Goal: Communication & Community: Answer question/provide support

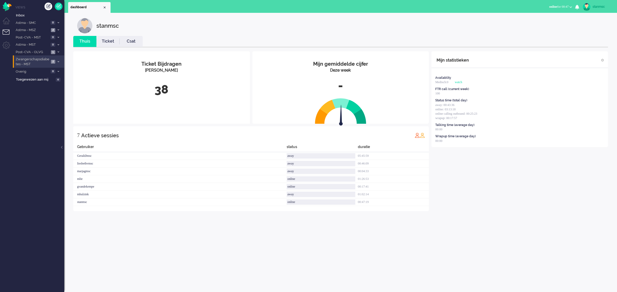
click at [34, 61] on span "Zwangerschapsdiabetes - MST" at bounding box center [32, 62] width 34 height 10
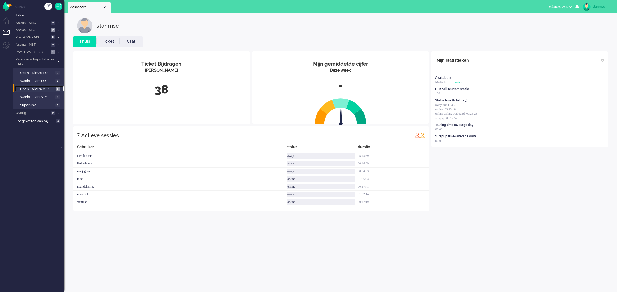
click at [39, 89] on span "Open - Nieuw VPK" at bounding box center [37, 89] width 34 height 5
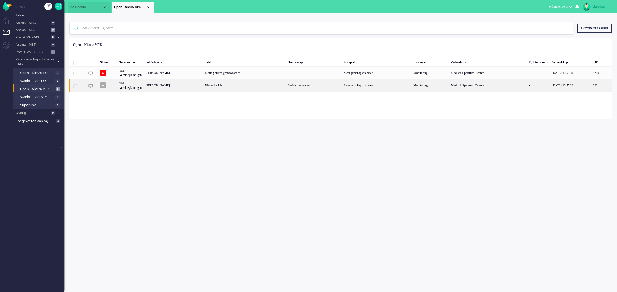
click at [591, 87] on div "Mandy Coskun-Eijk" at bounding box center [601, 85] width 21 height 13
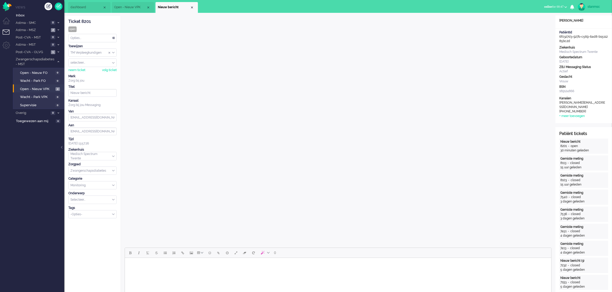
click at [157, 270] on html at bounding box center [338, 264] width 426 height 13
click at [79, 69] on div "neem ticket" at bounding box center [76, 70] width 17 height 4
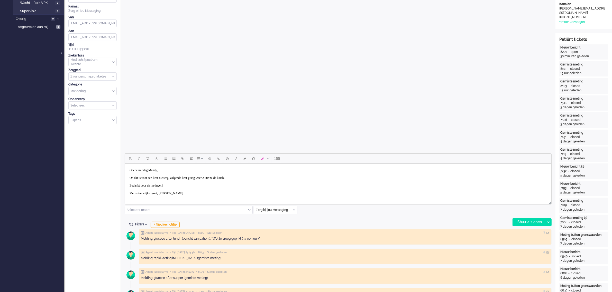
scroll to position [96, 0]
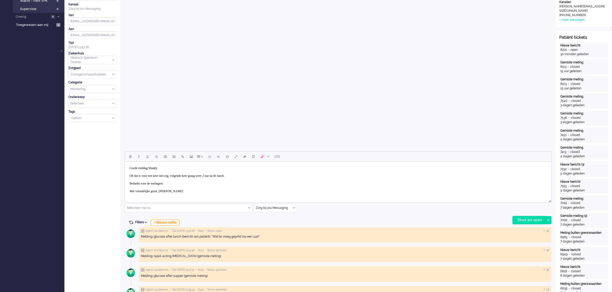
click at [524, 218] on div "Stuur als open" at bounding box center [528, 221] width 32 height 8
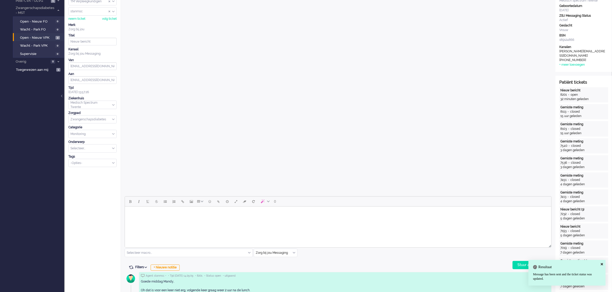
scroll to position [0, 0]
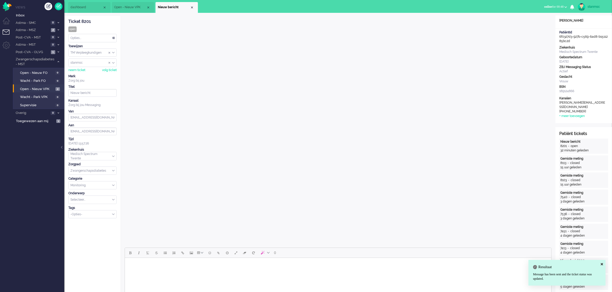
click at [96, 38] on div "Opties..." at bounding box center [93, 38] width 48 height 8
click at [89, 73] on li "Opgelost" at bounding box center [93, 74] width 48 height 7
click at [192, 6] on div "Close tab" at bounding box center [192, 7] width 4 height 4
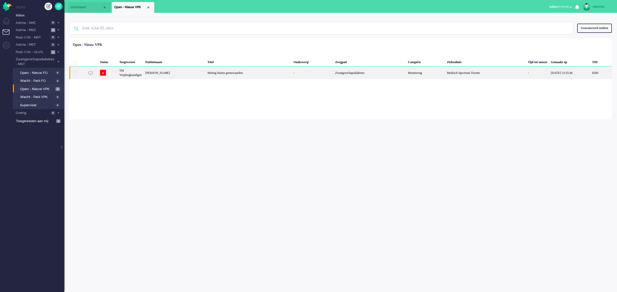
click at [590, 73] on div "[PERSON_NAME]" at bounding box center [601, 73] width 22 height 13
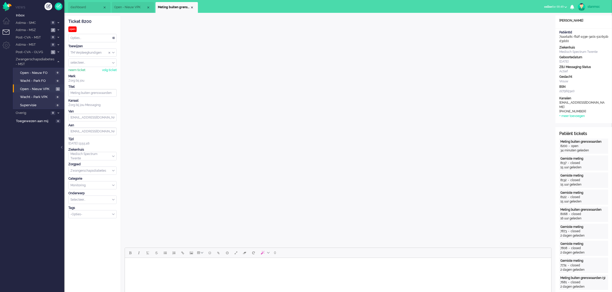
click at [79, 70] on div "neem ticket" at bounding box center [76, 70] width 17 height 4
click at [133, 8] on span "Open - Nieuw VPK" at bounding box center [130, 7] width 32 height 4
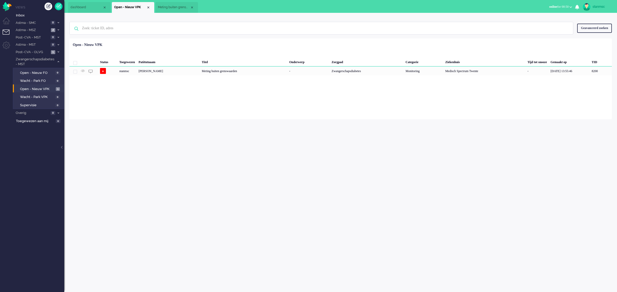
click at [175, 8] on span "Meting buiten grenswaarden" at bounding box center [174, 7] width 32 height 4
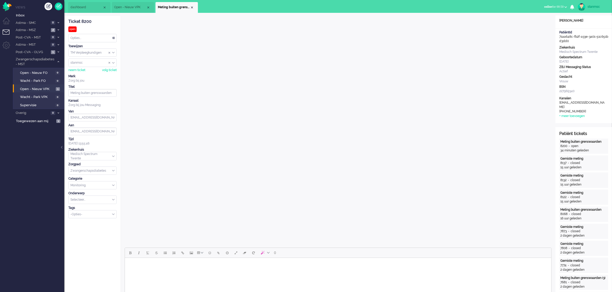
click at [165, 268] on body "Rich Text Area. Press ALT-0 for help." at bounding box center [338, 264] width 422 height 9
click at [33, 15] on span "Inbox" at bounding box center [40, 15] width 48 height 5
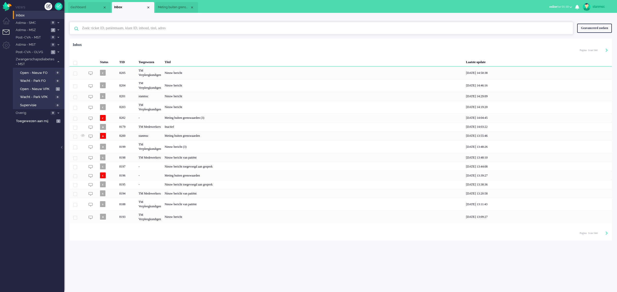
click at [103, 28] on input "text" at bounding box center [322, 28] width 488 height 12
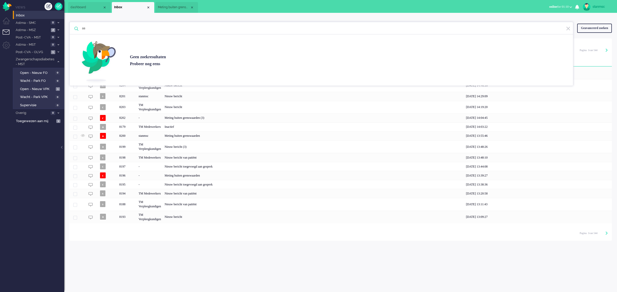
type input "a"
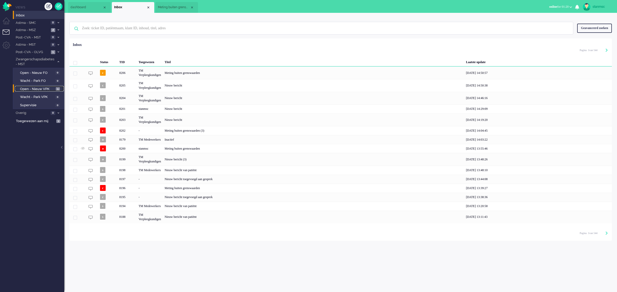
click at [44, 87] on span "Open - Nieuw VPK" at bounding box center [37, 89] width 34 height 5
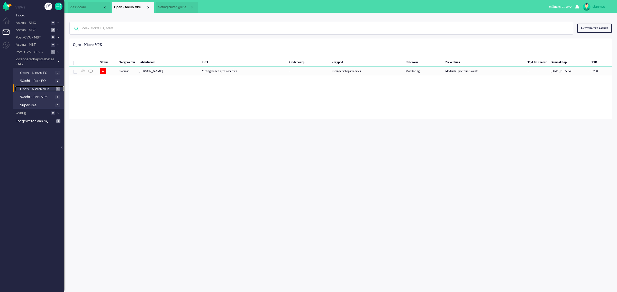
click at [179, 7] on span "Meting buiten grenswaarden" at bounding box center [174, 7] width 32 height 4
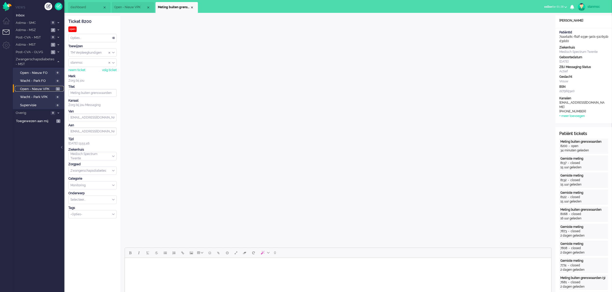
click at [126, 8] on span "Open - Nieuw VPK" at bounding box center [130, 7] width 32 height 4
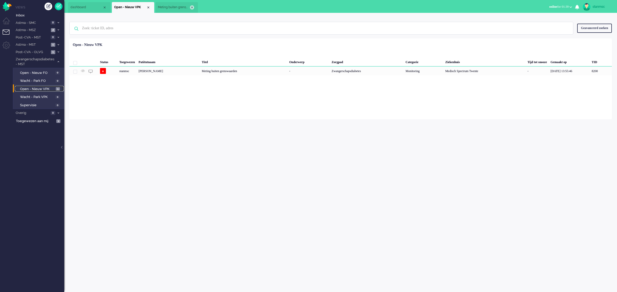
click at [192, 6] on div "Close tab" at bounding box center [192, 7] width 4 height 4
click at [443, 71] on div "stanmsc" at bounding box center [484, 71] width 82 height 9
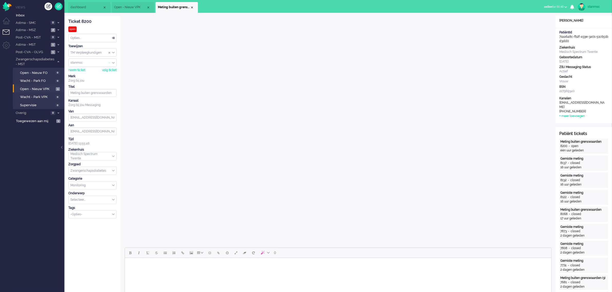
click at [108, 63] on span "Assign User" at bounding box center [109, 63] width 2 height 4
click at [192, 7] on div "Close tab" at bounding box center [192, 7] width 4 height 4
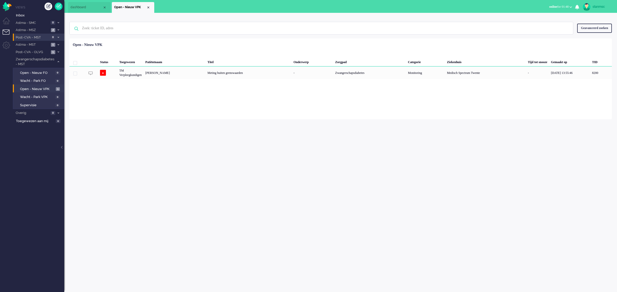
click at [39, 36] on span "Post-CVA - MST" at bounding box center [32, 37] width 34 height 5
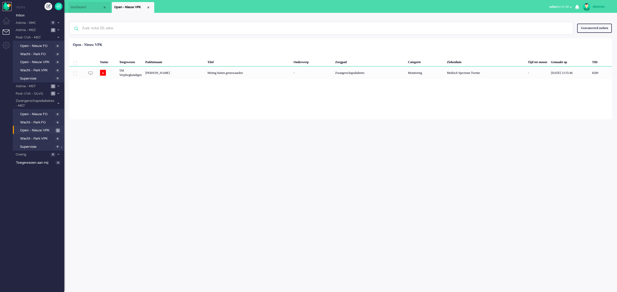
click at [8, 7] on img "Omnidesk" at bounding box center [7, 6] width 9 height 9
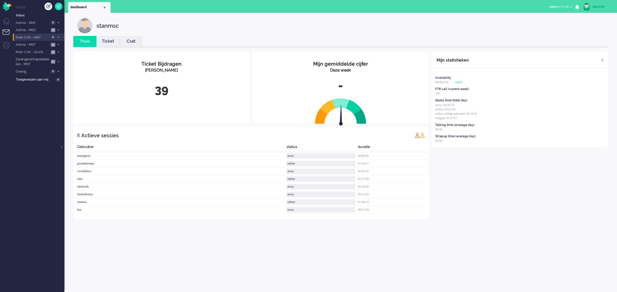
click at [40, 38] on span "Post-CVA - MST" at bounding box center [32, 37] width 34 height 5
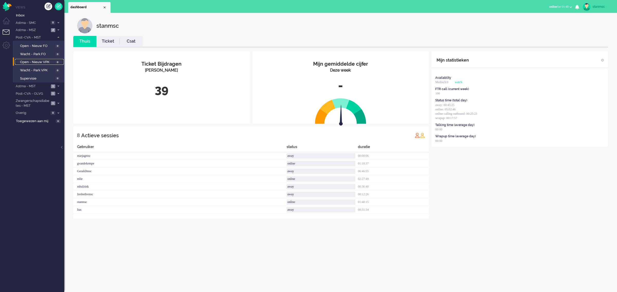
click at [38, 61] on span "Open - Nieuw VPK" at bounding box center [37, 62] width 34 height 5
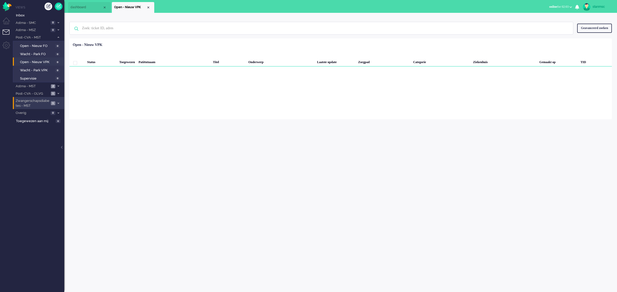
click at [36, 102] on span "Zwangerschapsdiabetes - MST" at bounding box center [32, 104] width 34 height 10
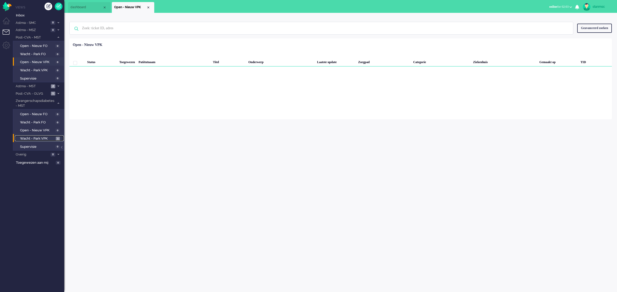
click at [44, 136] on span "Wacht - Park VPK" at bounding box center [37, 138] width 34 height 5
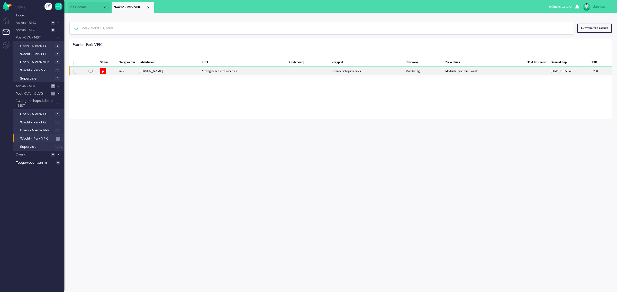
click at [443, 70] on div "mlie" at bounding box center [484, 71] width 82 height 9
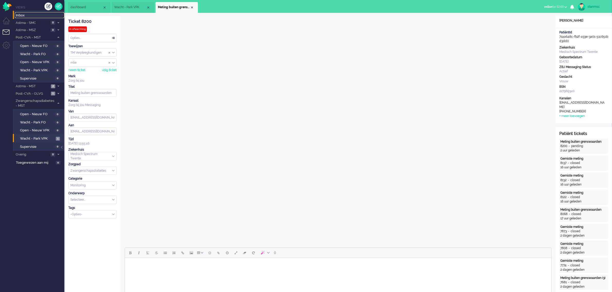
click at [21, 16] on span "Inbox" at bounding box center [40, 15] width 48 height 5
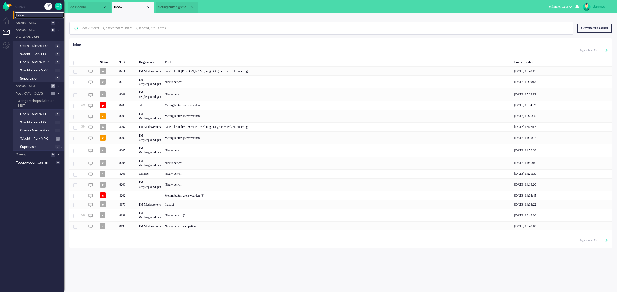
click at [148, 7] on div "Close tab" at bounding box center [148, 7] width 4 height 4
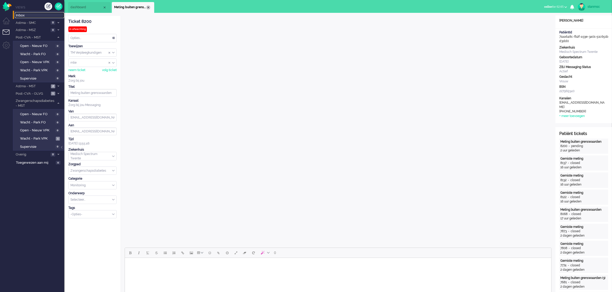
click at [147, 9] on div "Close tab" at bounding box center [148, 7] width 4 height 4
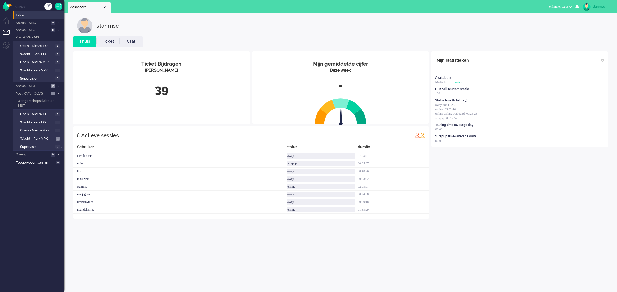
click at [107, 40] on link "Ticket" at bounding box center [107, 42] width 23 height 6
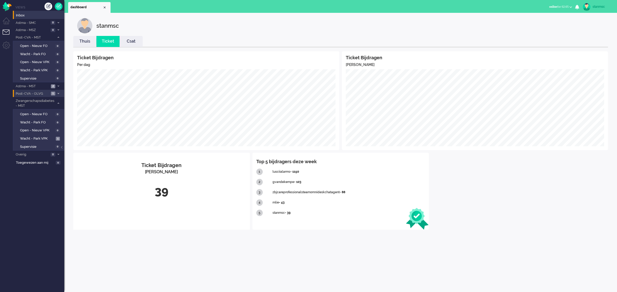
click at [36, 95] on span "Post-CVA - OLVG" at bounding box center [32, 93] width 34 height 5
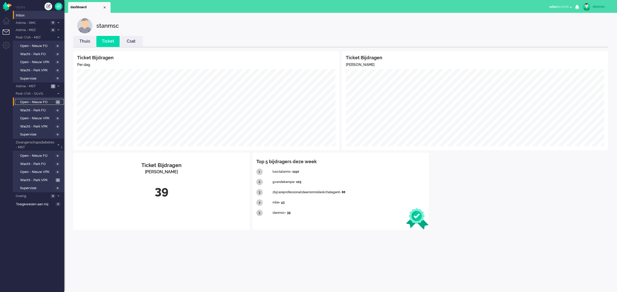
click at [37, 102] on span "Open - Nieuw FO" at bounding box center [37, 102] width 34 height 5
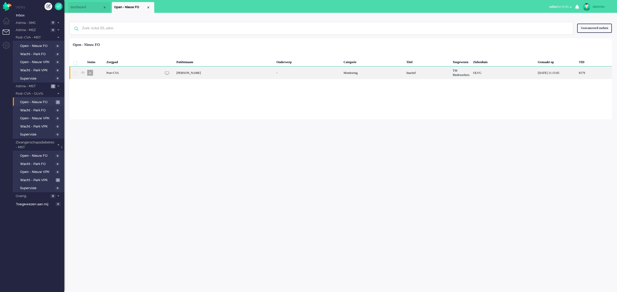
click at [341, 75] on div "Post-CVA" at bounding box center [372, 73] width 63 height 13
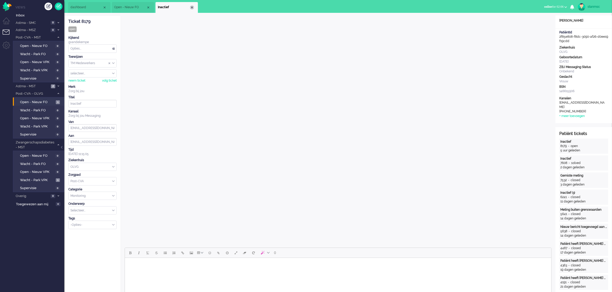
click at [192, 6] on div "Close tab" at bounding box center [192, 7] width 4 height 4
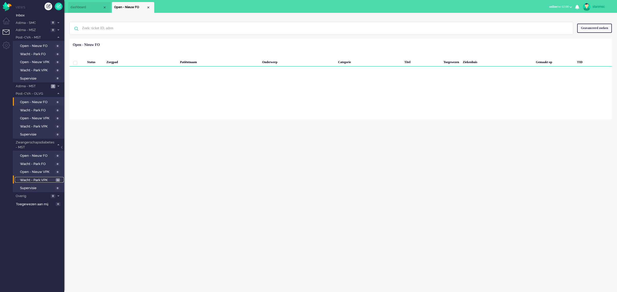
click at [33, 179] on span "Wacht - Park VPK" at bounding box center [37, 180] width 34 height 5
click at [148, 8] on div "Close tab" at bounding box center [148, 7] width 4 height 4
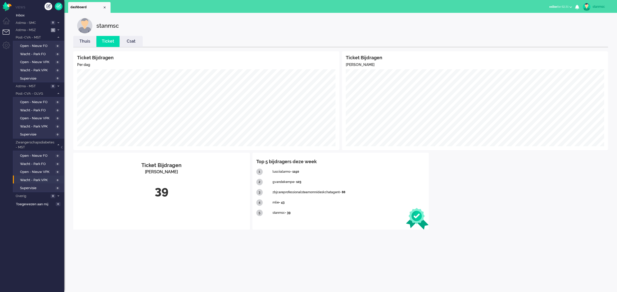
click at [86, 42] on link "Thuis" at bounding box center [84, 42] width 23 height 6
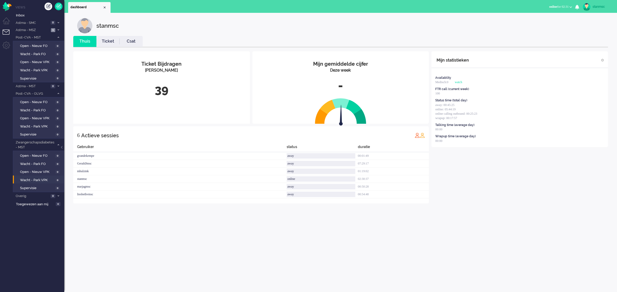
click at [109, 41] on link "Ticket" at bounding box center [107, 42] width 23 height 6
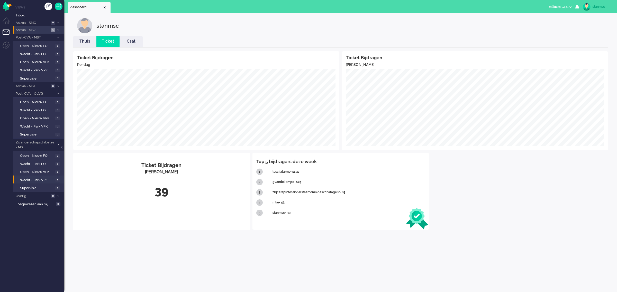
click at [41, 31] on span "Astma - MSZ" at bounding box center [32, 30] width 34 height 5
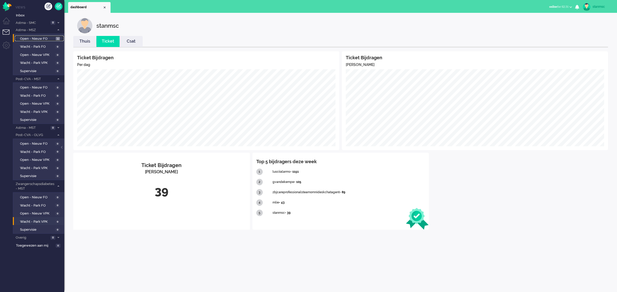
click at [42, 39] on span "Open - Nieuw FO" at bounding box center [37, 38] width 34 height 5
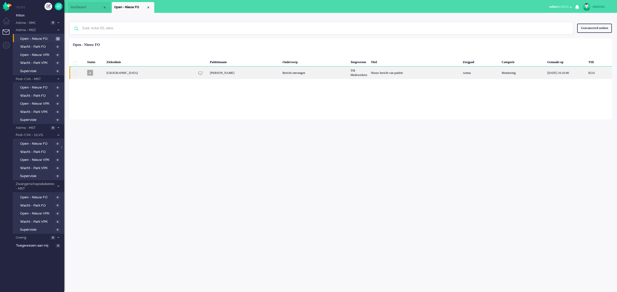
click at [348, 73] on div "[GEOGRAPHIC_DATA]" at bounding box center [358, 73] width 20 height 13
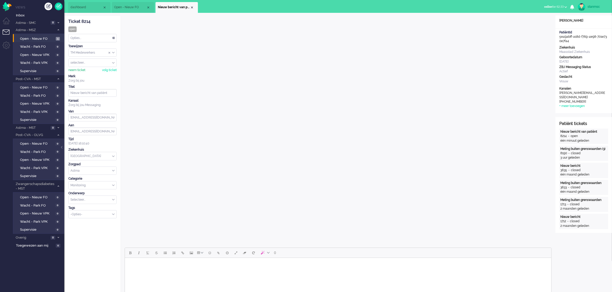
click at [80, 70] on div "neem ticket" at bounding box center [76, 70] width 17 height 4
click at [130, 6] on span "Open - Nieuw FO" at bounding box center [130, 7] width 32 height 4
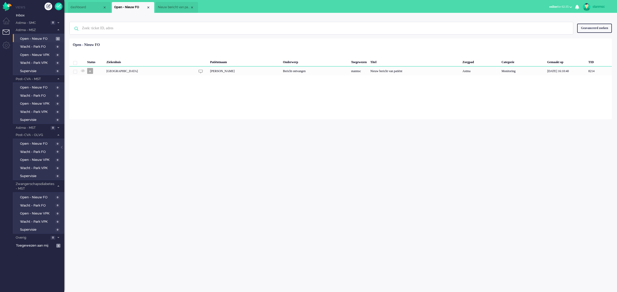
click at [174, 7] on span "Nieuw bericht van patiënt" at bounding box center [174, 7] width 32 height 4
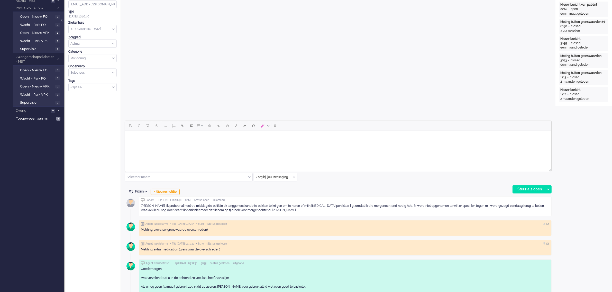
scroll to position [193, 0]
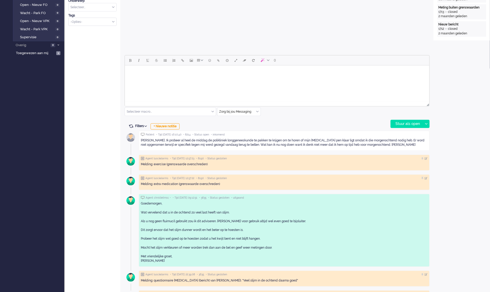
click at [175, 79] on html at bounding box center [277, 72] width 304 height 13
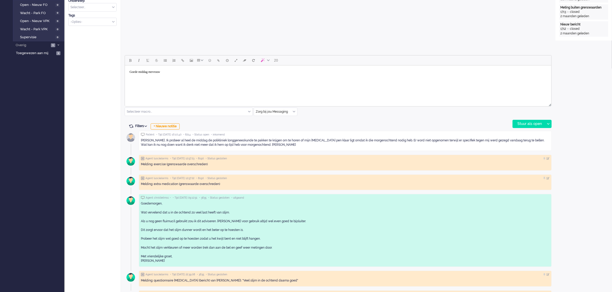
click at [175, 75] on body "Goede middag mevrouw" at bounding box center [338, 72] width 422 height 9
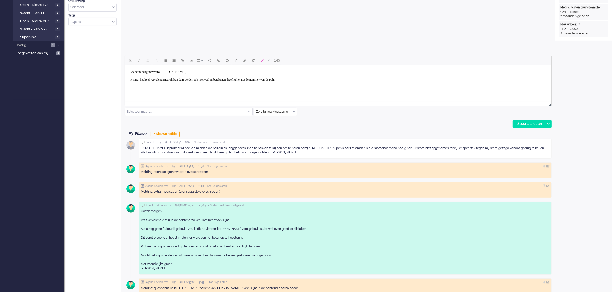
click at [319, 77] on body "Goede middag mevrouw [PERSON_NAME], Ik vindt het heel vervelend maar ik kan daa…" at bounding box center [338, 76] width 422 height 17
click at [320, 80] on body "Goede middag mevrouw [PERSON_NAME], Ik vindt het heel vervelend maar ik kan daa…" at bounding box center [338, 76] width 422 height 17
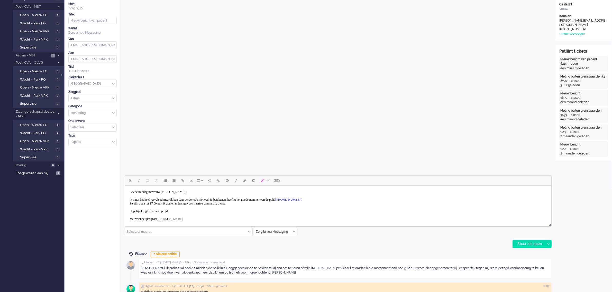
scroll to position [128, 0]
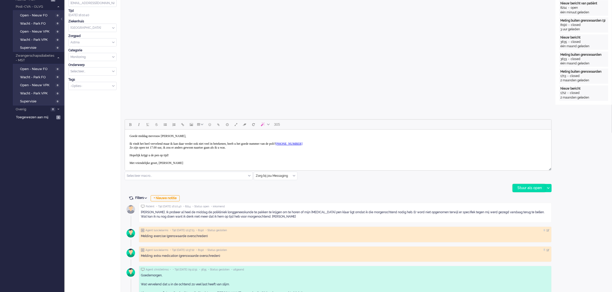
click at [528, 188] on div "Stuur als open" at bounding box center [528, 188] width 32 height 8
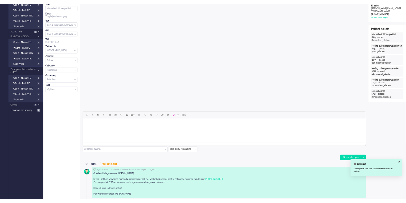
scroll to position [0, 0]
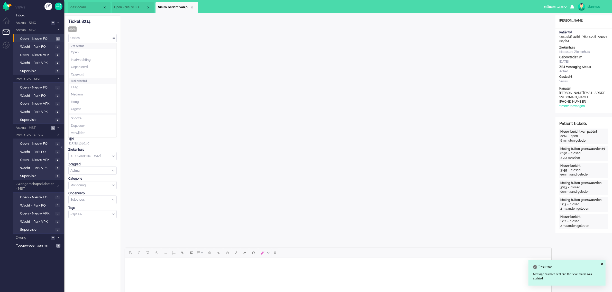
click at [89, 38] on div "Opties..." at bounding box center [93, 38] width 48 height 8
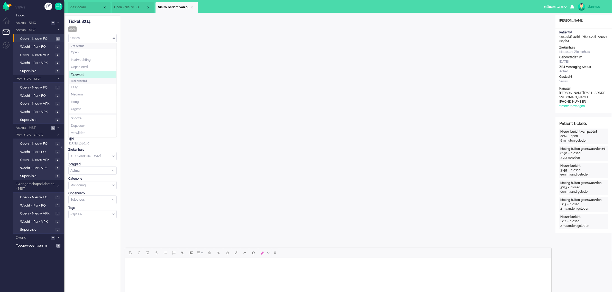
click at [86, 73] on li "Opgelost" at bounding box center [93, 74] width 48 height 7
click at [191, 8] on div "Close tab" at bounding box center [192, 7] width 4 height 4
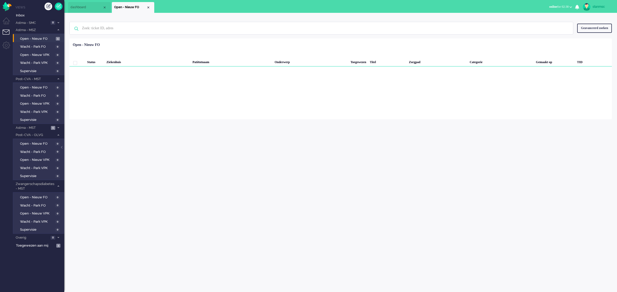
click at [149, 8] on div "Close tab" at bounding box center [148, 7] width 4 height 4
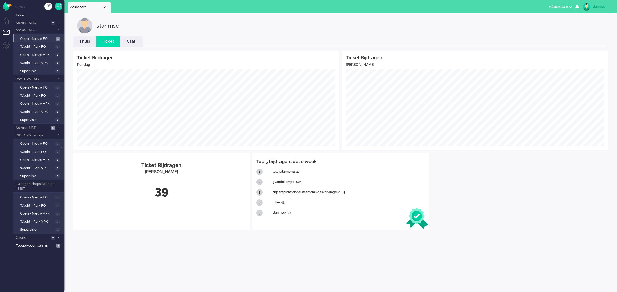
click at [83, 43] on link "Thuis" at bounding box center [84, 42] width 23 height 6
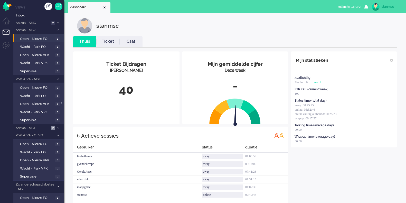
click at [324, 184] on div "Mijn statistieken Availablity Medisch:0 watch FTR call (current week) 100 Statu…" at bounding box center [344, 127] width 106 height 152
click at [45, 128] on span "Astma - MST" at bounding box center [32, 128] width 34 height 5
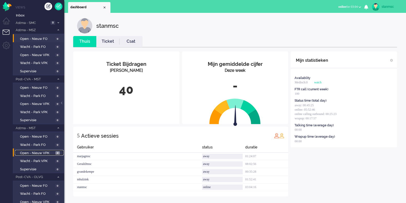
click at [46, 151] on span "Open - Nieuw VPK" at bounding box center [37, 153] width 34 height 5
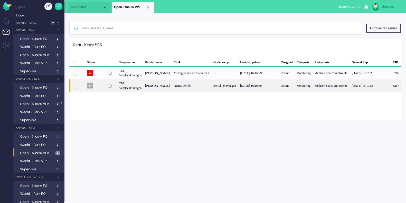
click at [391, 92] on div "[PERSON_NAME]" at bounding box center [396, 85] width 10 height 13
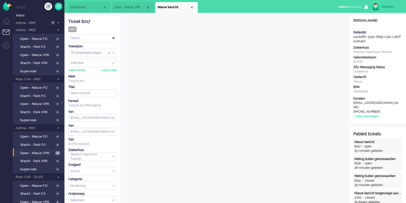
click at [74, 69] on div "neem ticket" at bounding box center [76, 70] width 17 height 4
click at [84, 37] on div "Opties..." at bounding box center [93, 38] width 48 height 8
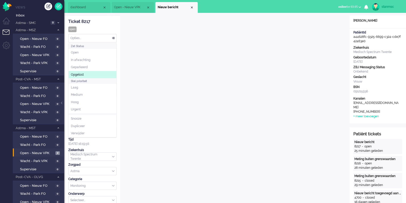
click at [83, 72] on span "Opgelost" at bounding box center [77, 74] width 13 height 4
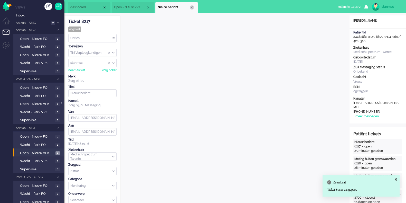
click at [192, 8] on div "Close tab" at bounding box center [192, 7] width 4 height 4
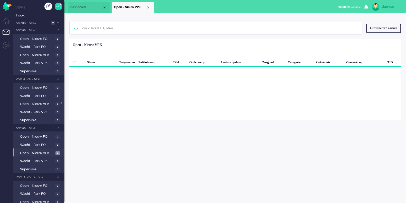
click at [82, 7] on span "dashboard" at bounding box center [86, 7] width 32 height 4
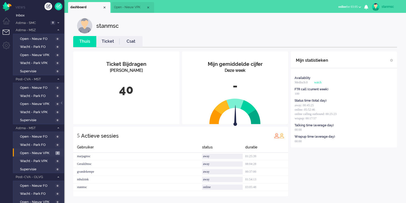
click at [111, 40] on link "Ticket" at bounding box center [107, 42] width 23 height 6
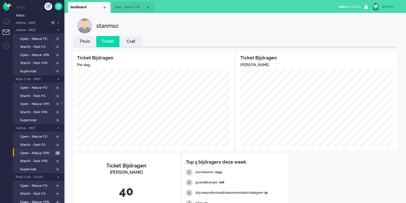
click at [89, 41] on link "Thuis" at bounding box center [84, 42] width 23 height 6
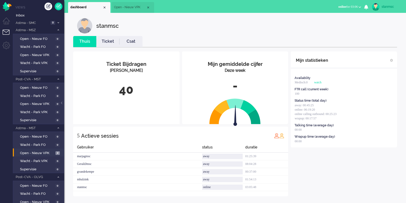
click at [110, 41] on link "Ticket" at bounding box center [107, 42] width 23 height 6
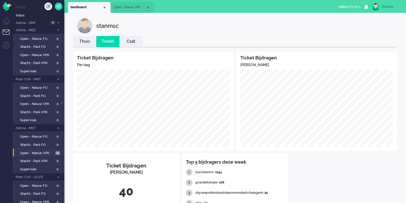
click at [86, 40] on link "Thuis" at bounding box center [84, 42] width 23 height 6
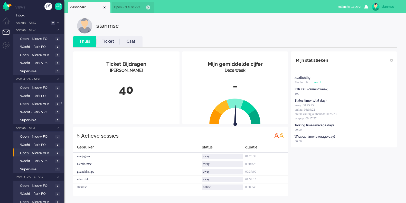
click at [147, 7] on div "Close tab" at bounding box center [148, 7] width 4 height 4
click at [5, 7] on img "Omnidesk" at bounding box center [7, 6] width 9 height 9
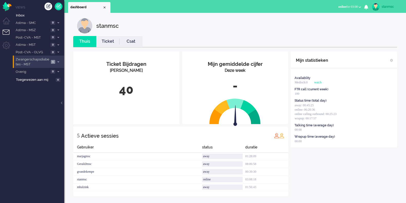
click at [25, 60] on span "Zwangerschapsdiabetes - MST" at bounding box center [32, 62] width 34 height 10
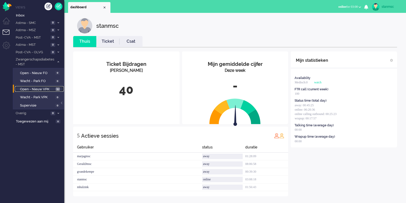
click at [39, 87] on span "Open - Nieuw VPK" at bounding box center [37, 89] width 34 height 5
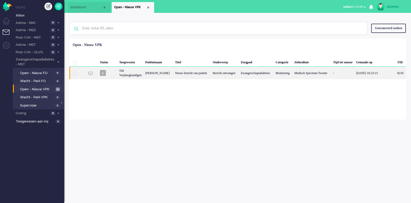
click at [293, 74] on div "TM Verpleegkundigen" at bounding box center [312, 73] width 39 height 13
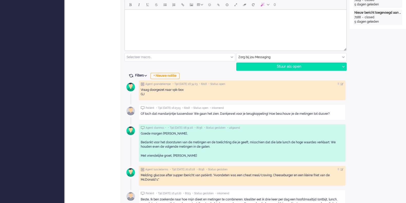
scroll to position [249, 0]
click at [171, 17] on body "Rich Text Area. Press ALT-0 for help." at bounding box center [236, 16] width 218 height 9
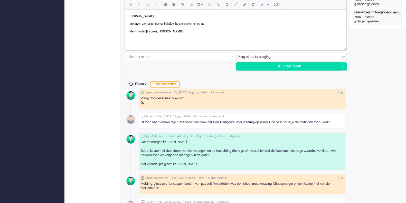
click at [302, 66] on div "Stuur als open" at bounding box center [289, 66] width 104 height 8
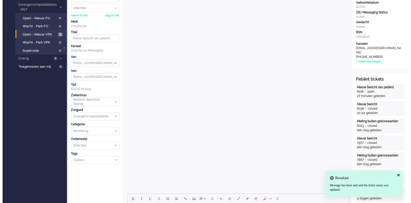
scroll to position [0, 0]
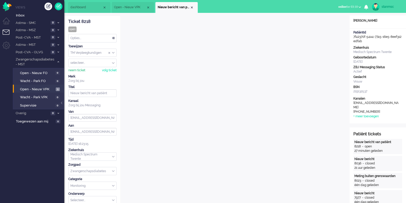
click at [80, 68] on div "neem ticket" at bounding box center [76, 70] width 17 height 4
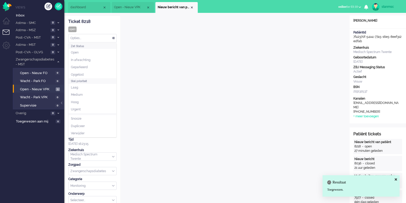
click at [100, 38] on div "Opties..." at bounding box center [93, 38] width 48 height 8
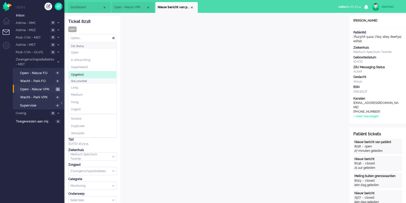
click at [87, 73] on li "Opgelost" at bounding box center [93, 74] width 48 height 7
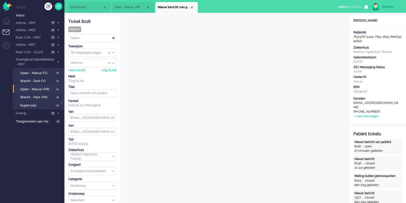
click at [359, 6] on b "button" at bounding box center [360, 7] width 3 height 2
click at [385, 6] on div "stanmsc" at bounding box center [391, 6] width 19 height 5
click at [376, 41] on link "Uitloggen" at bounding box center [385, 41] width 35 height 5
